Goal: Task Accomplishment & Management: Complete application form

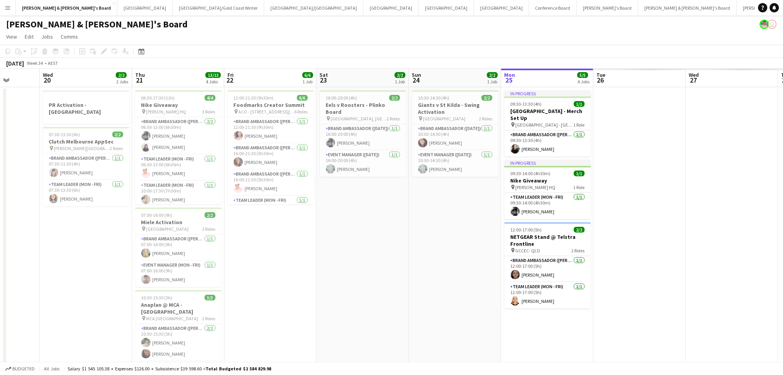
scroll to position [0, 238]
drag, startPoint x: 0, startPoint y: 0, endPoint x: 89, endPoint y: 261, distance: 275.9
click at [89, 261] on app-calendar-viewport "Sun 17 7/7 3 Jobs Mon 18 Tue 19 Wed 20 2/2 2 Jobs Thu 21 13/13 4 Jobs Fri 22 6/…" at bounding box center [391, 334] width 783 height 531
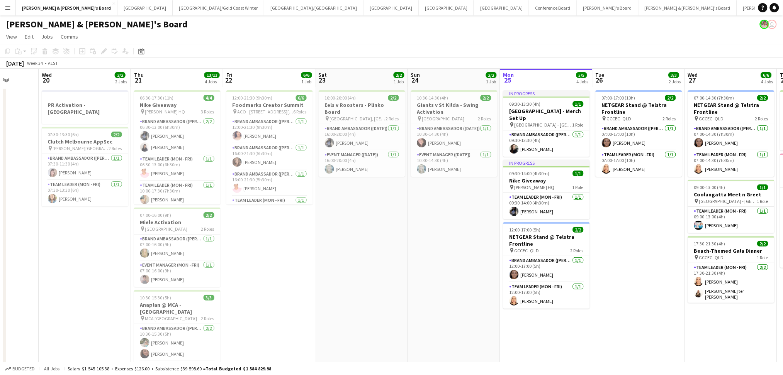
drag, startPoint x: 672, startPoint y: 283, endPoint x: -143, endPoint y: 207, distance: 818.4
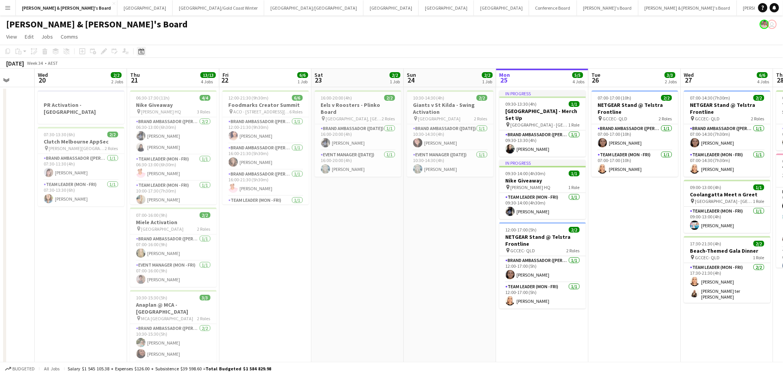
click at [139, 50] on icon at bounding box center [141, 51] width 6 height 6
click at [202, 80] on span "Next month" at bounding box center [203, 77] width 15 height 15
click at [182, 80] on span "Previous month" at bounding box center [187, 77] width 15 height 15
click at [173, 136] on span "18" at bounding box center [172, 137] width 9 height 9
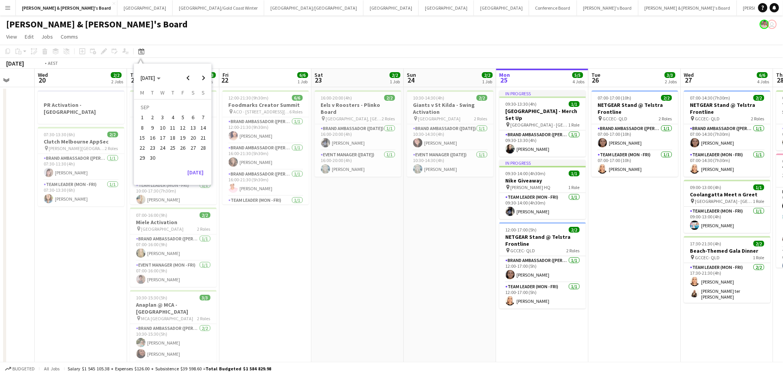
scroll to position [0, 266]
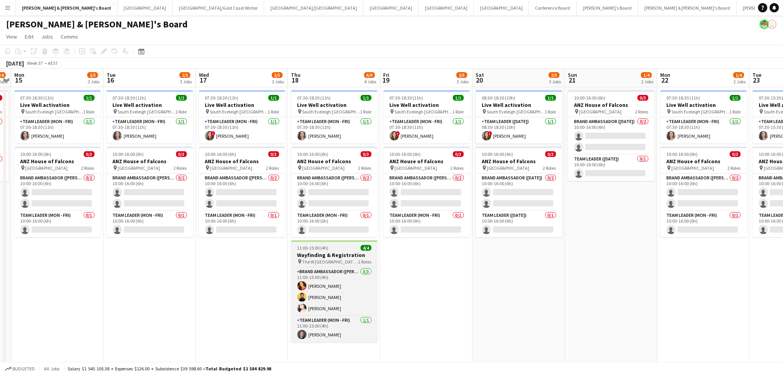
click at [337, 248] on div "11:00-15:00 (4h) 4/4" at bounding box center [334, 248] width 87 height 6
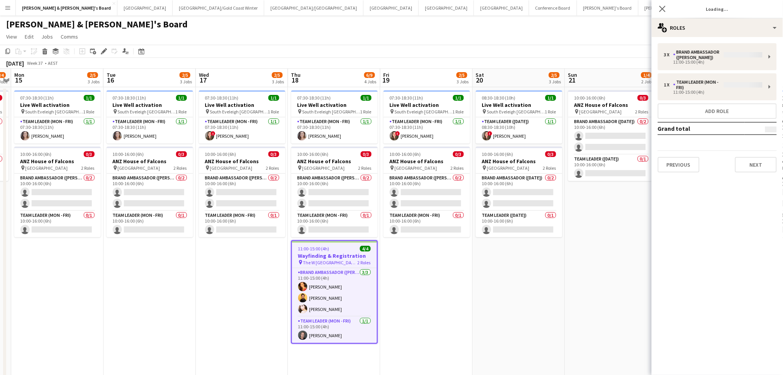
type input "**********"
click at [755, 156] on button "Next" at bounding box center [756, 159] width 42 height 15
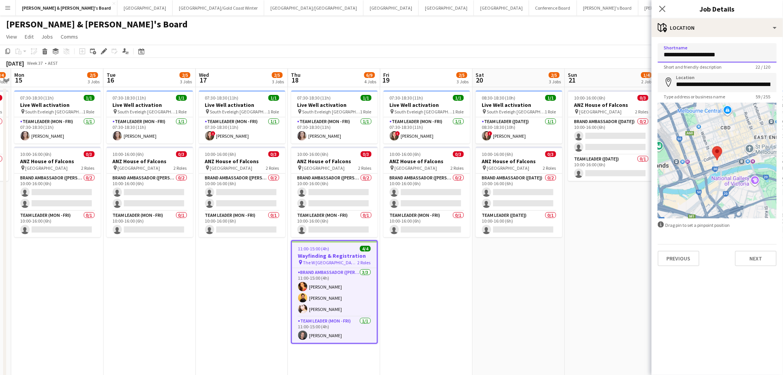
click at [699, 60] on input "**********" at bounding box center [717, 52] width 119 height 19
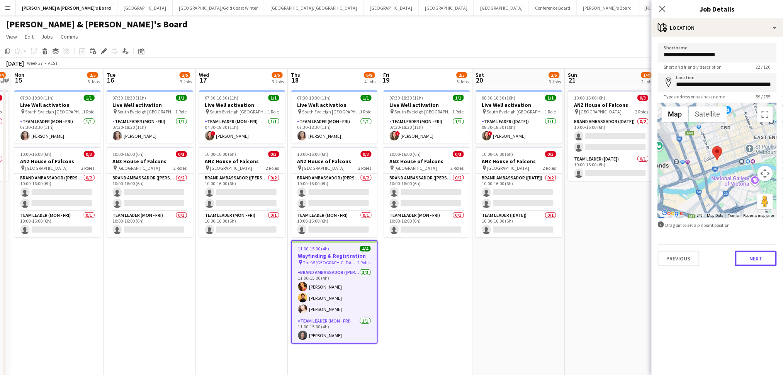
drag, startPoint x: 767, startPoint y: 256, endPoint x: 737, endPoint y: 229, distance: 39.6
click at [766, 256] on button "Next" at bounding box center [756, 258] width 42 height 15
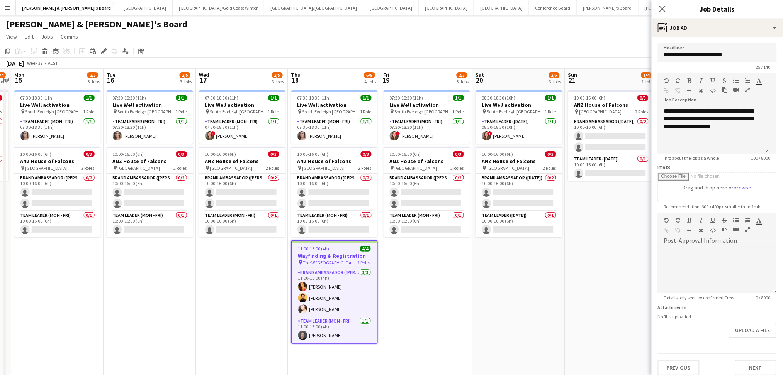
click at [707, 53] on input "**********" at bounding box center [717, 52] width 119 height 19
drag, startPoint x: 707, startPoint y: 53, endPoint x: 119, endPoint y: 75, distance: 588.2
click at [706, 52] on input "**********" at bounding box center [717, 52] width 119 height 19
click at [754, 371] on button "Next" at bounding box center [756, 367] width 42 height 15
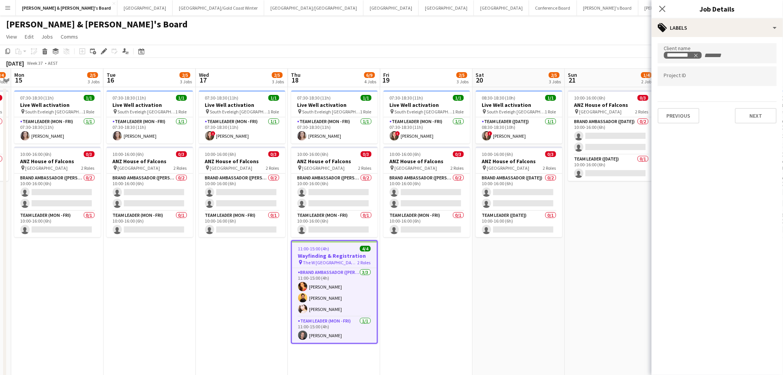
drag, startPoint x: 326, startPoint y: 331, endPoint x: 703, endPoint y: 70, distance: 459.3
click at [326, 331] on app-card-role "Team Leader (Mon - Fri) [DATE] 11:00-15:00 (4h) [PERSON_NAME]" at bounding box center [334, 330] width 85 height 26
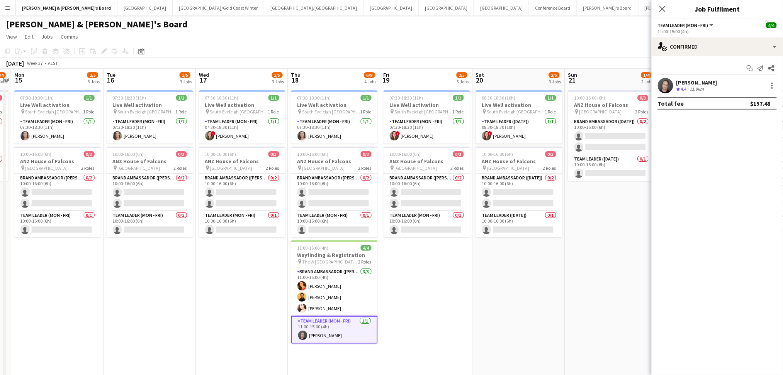
click at [698, 78] on div "[PERSON_NAME] Crew rating 4.4 11.9km" at bounding box center [717, 85] width 131 height 15
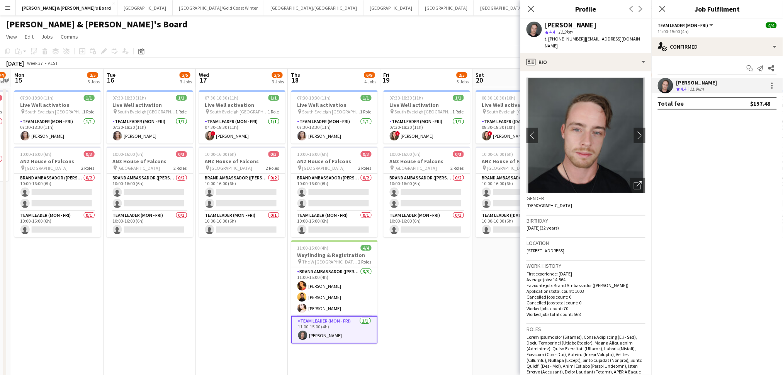
drag, startPoint x: 546, startPoint y: 25, endPoint x: 592, endPoint y: 25, distance: 46.0
click at [592, 25] on div "[PERSON_NAME]" at bounding box center [595, 25] width 100 height 7
copy div "[PERSON_NAME]"
drag, startPoint x: 555, startPoint y: 39, endPoint x: 576, endPoint y: 40, distance: 21.6
click at [576, 40] on span "t. [PHONE_NUMBER]" at bounding box center [565, 39] width 40 height 6
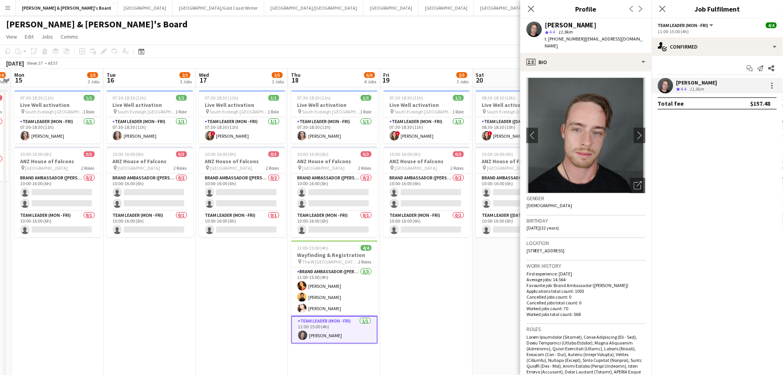
copy span "410066981"
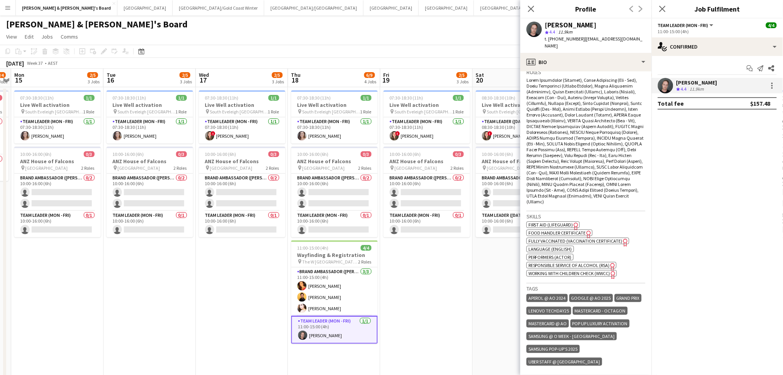
drag, startPoint x: 606, startPoint y: 310, endPoint x: 592, endPoint y: 300, distance: 16.9
click at [602, 307] on div "Aperol @ AO 2024 Google @ AO 2025 Grand Prix Lenovo TechDay25 Mastercard - Octa…" at bounding box center [585, 331] width 119 height 76
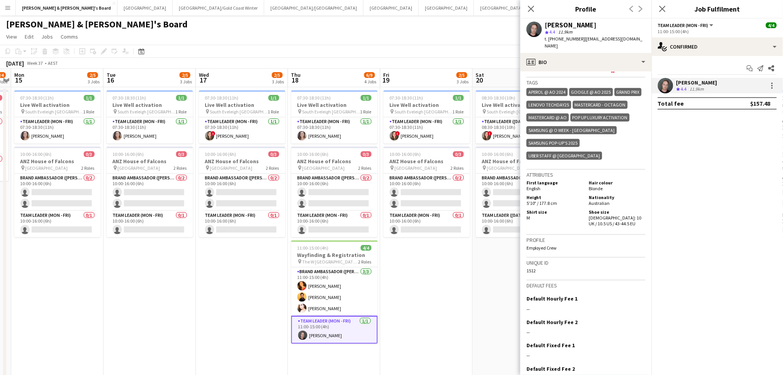
scroll to position [518, 0]
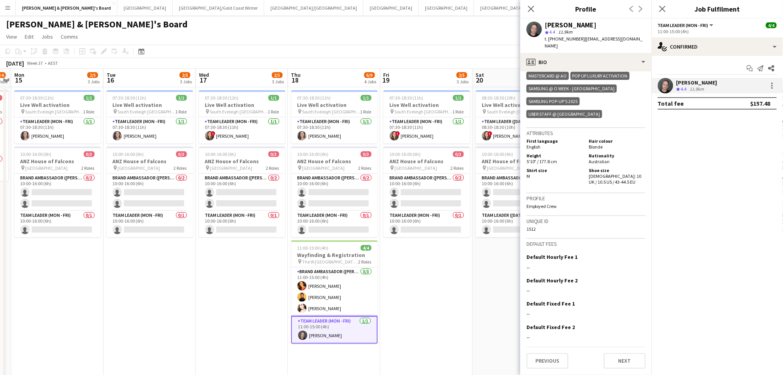
drag, startPoint x: 320, startPoint y: 288, endPoint x: 595, endPoint y: 191, distance: 291.8
click at [320, 288] on app-card-role "Brand Ambassador ([PERSON_NAME]) [DATE] 11:00-15:00 (4h) [PERSON_NAME] [PERSON_…" at bounding box center [334, 292] width 87 height 49
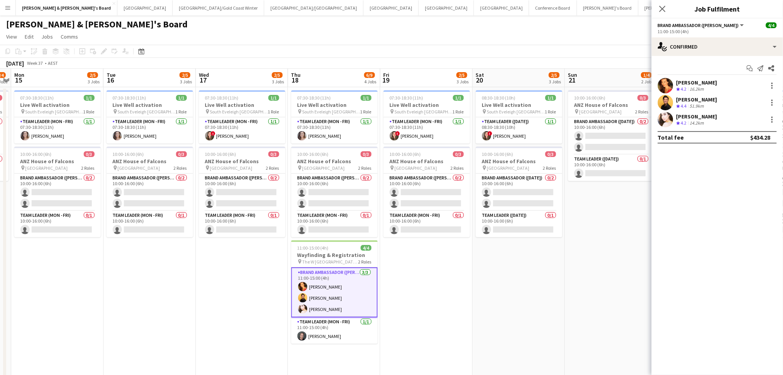
click at [694, 87] on div "16.2km" at bounding box center [696, 89] width 17 height 7
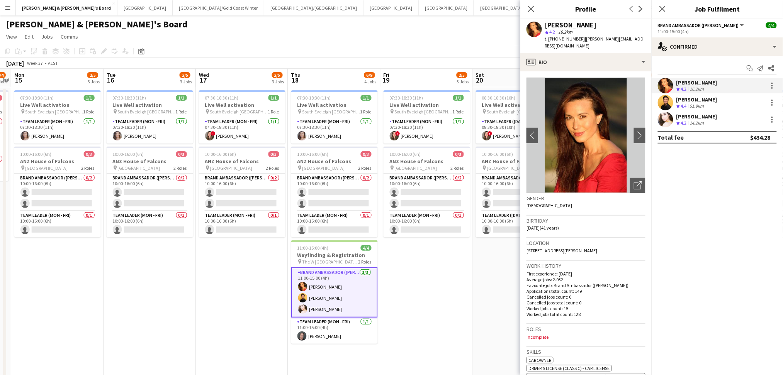
drag, startPoint x: 545, startPoint y: 24, endPoint x: 602, endPoint y: 24, distance: 56.8
click at [602, 24] on div "[PERSON_NAME]" at bounding box center [595, 25] width 100 height 7
copy div "[PERSON_NAME]"
drag, startPoint x: 555, startPoint y: 38, endPoint x: 578, endPoint y: 38, distance: 22.4
click at [578, 38] on span "t. [PHONE_NUMBER]" at bounding box center [565, 39] width 40 height 6
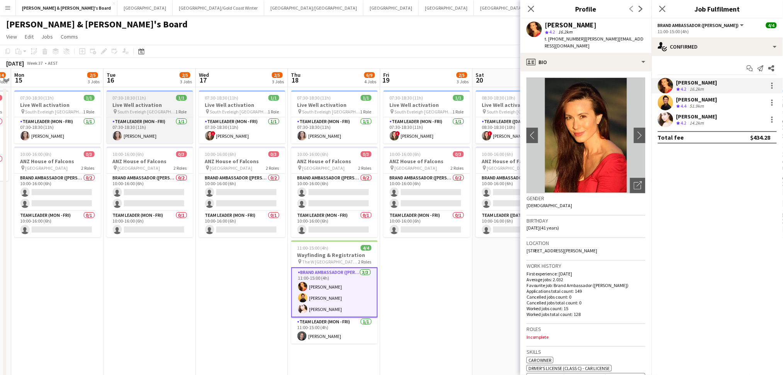
copy span "7453416643"
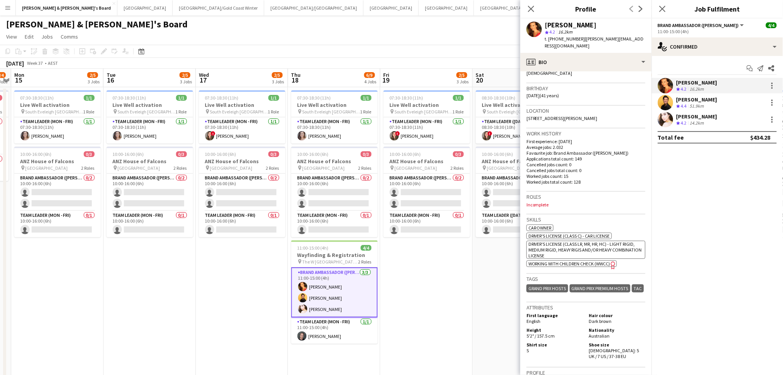
scroll to position [308, 0]
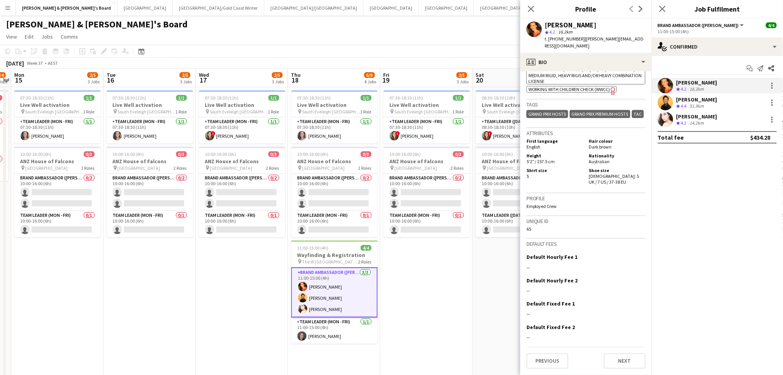
click at [701, 100] on div "[PERSON_NAME]" at bounding box center [696, 99] width 41 height 7
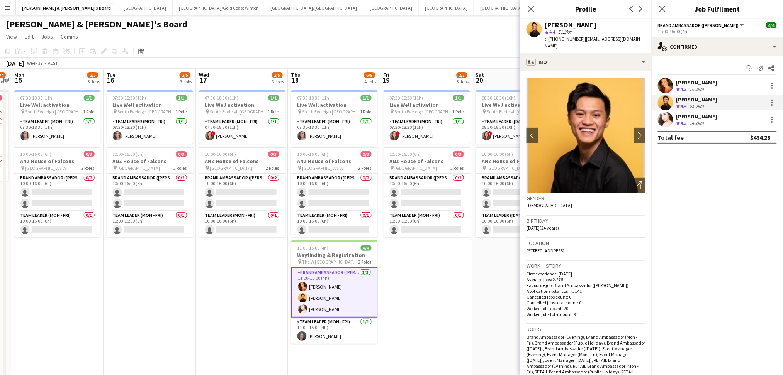
drag, startPoint x: 545, startPoint y: 24, endPoint x: 600, endPoint y: 25, distance: 54.9
click at [600, 25] on div "[PERSON_NAME]" at bounding box center [595, 25] width 100 height 7
copy div "[PERSON_NAME]"
drag, startPoint x: 557, startPoint y: 36, endPoint x: 576, endPoint y: 38, distance: 19.8
click at [576, 38] on span "t. [PHONE_NUMBER]" at bounding box center [565, 39] width 40 height 6
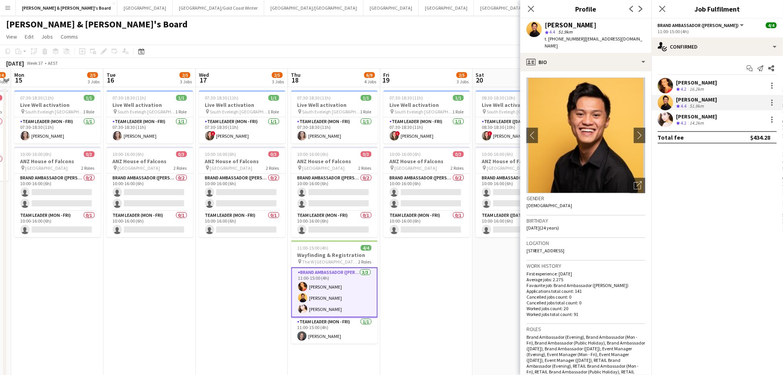
copy span "420408449"
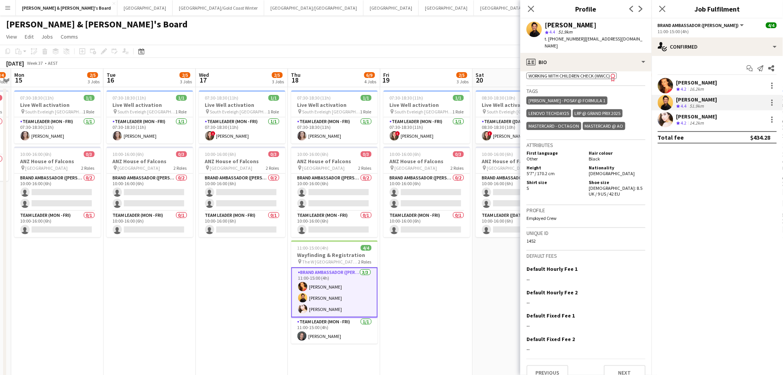
scroll to position [419, 0]
click at [690, 113] on div "[PERSON_NAME]" at bounding box center [696, 116] width 41 height 7
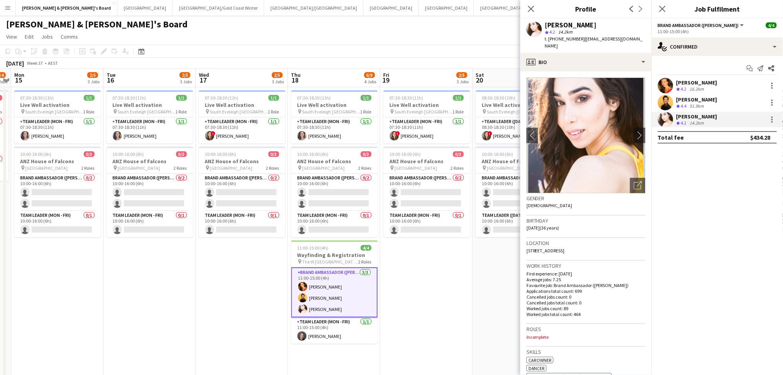
copy div "[PERSON_NAME]"
drag, startPoint x: 547, startPoint y: 24, endPoint x: 597, endPoint y: 27, distance: 50.7
click at [597, 27] on div "[PERSON_NAME]" at bounding box center [595, 25] width 100 height 7
drag, startPoint x: 557, startPoint y: 36, endPoint x: 571, endPoint y: 37, distance: 14.3
click at [571, 37] on span "t. [PHONE_NUMBER]" at bounding box center [565, 39] width 40 height 6
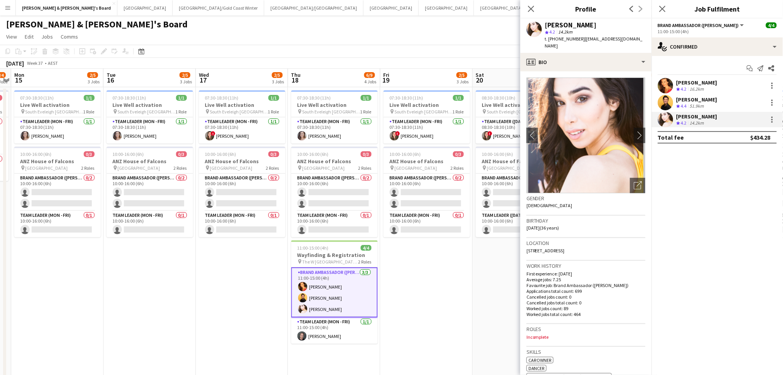
drag, startPoint x: 557, startPoint y: 39, endPoint x: 576, endPoint y: 39, distance: 19.7
click at [576, 39] on span "t. [PHONE_NUMBER]" at bounding box center [565, 39] width 40 height 6
copy span "433836686"
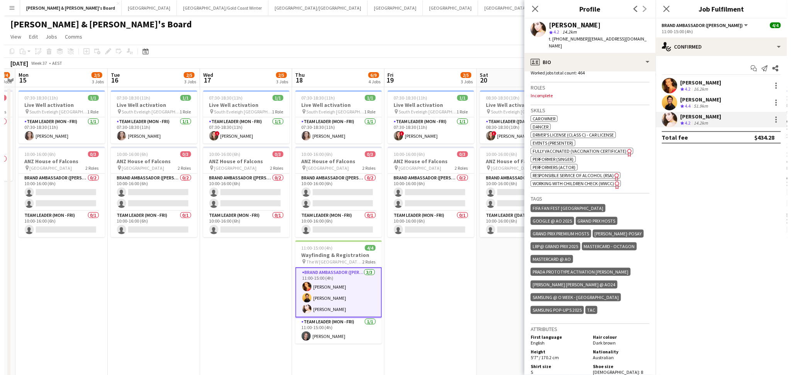
scroll to position [309, 0]
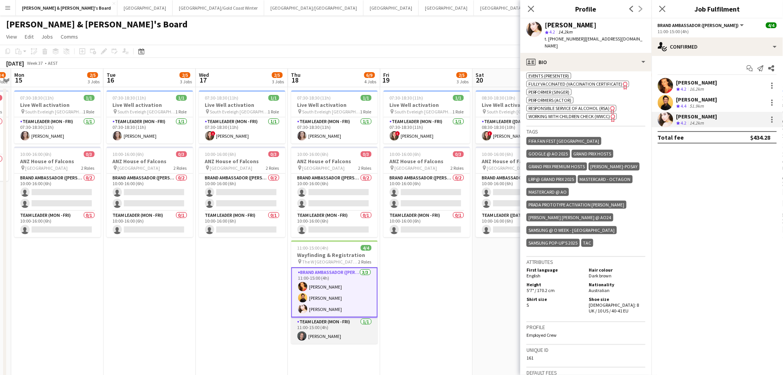
click at [331, 331] on app-card-role "Team Leader (Mon - Fri) [DATE] 11:00-15:00 (4h) [PERSON_NAME]" at bounding box center [334, 331] width 87 height 26
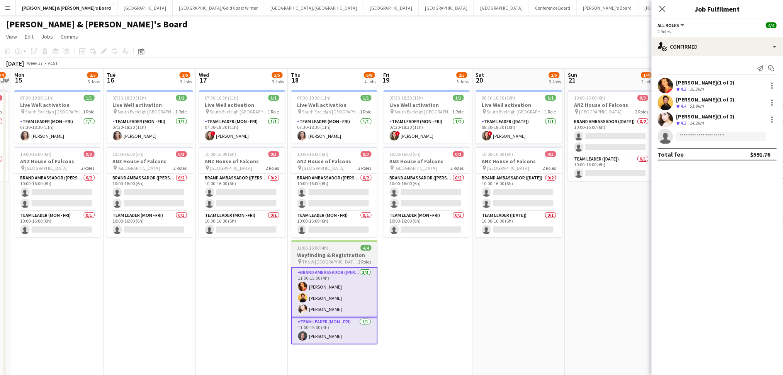
click at [339, 259] on span "The W [GEOGRAPHIC_DATA], [GEOGRAPHIC_DATA]" at bounding box center [330, 262] width 56 height 6
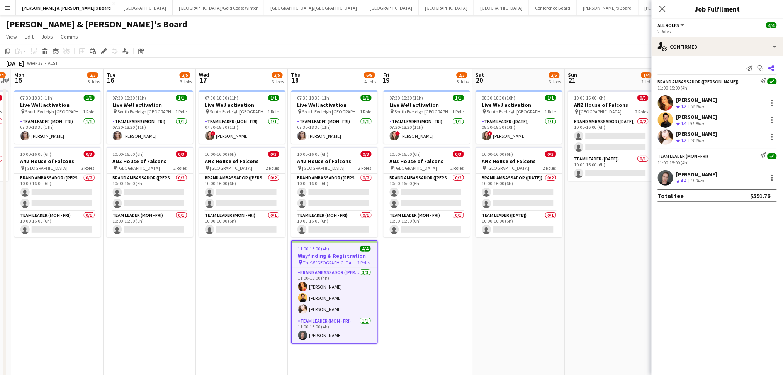
click at [770, 68] on icon at bounding box center [771, 68] width 6 height 6
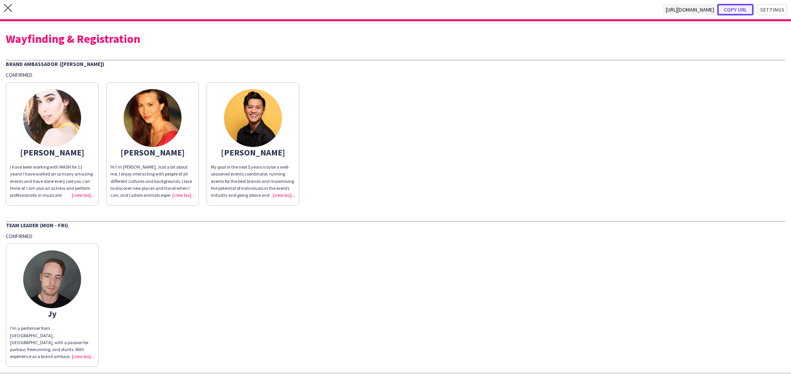
click at [725, 7] on button "Copy url" at bounding box center [735, 10] width 36 height 12
drag, startPoint x: 141, startPoint y: 36, endPoint x: -8, endPoint y: 44, distance: 148.9
click at [0, 44] on html "close [URL][DOMAIN_NAME] Copy url Settings Wayfinding & Registration Brand Amba…" at bounding box center [395, 192] width 791 height 385
copy div "Wayfinding & Registration"
